Goal: Find specific page/section: Find specific page/section

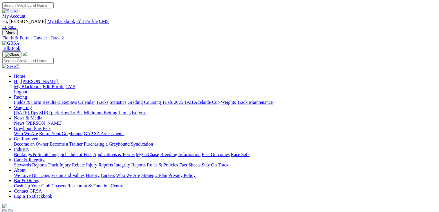
click at [31, 100] on link "Fields & Form" at bounding box center [27, 102] width 27 height 5
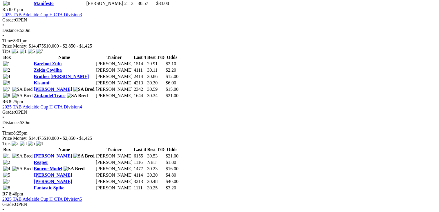
scroll to position [712, 0]
